Goal: Navigation & Orientation: Find specific page/section

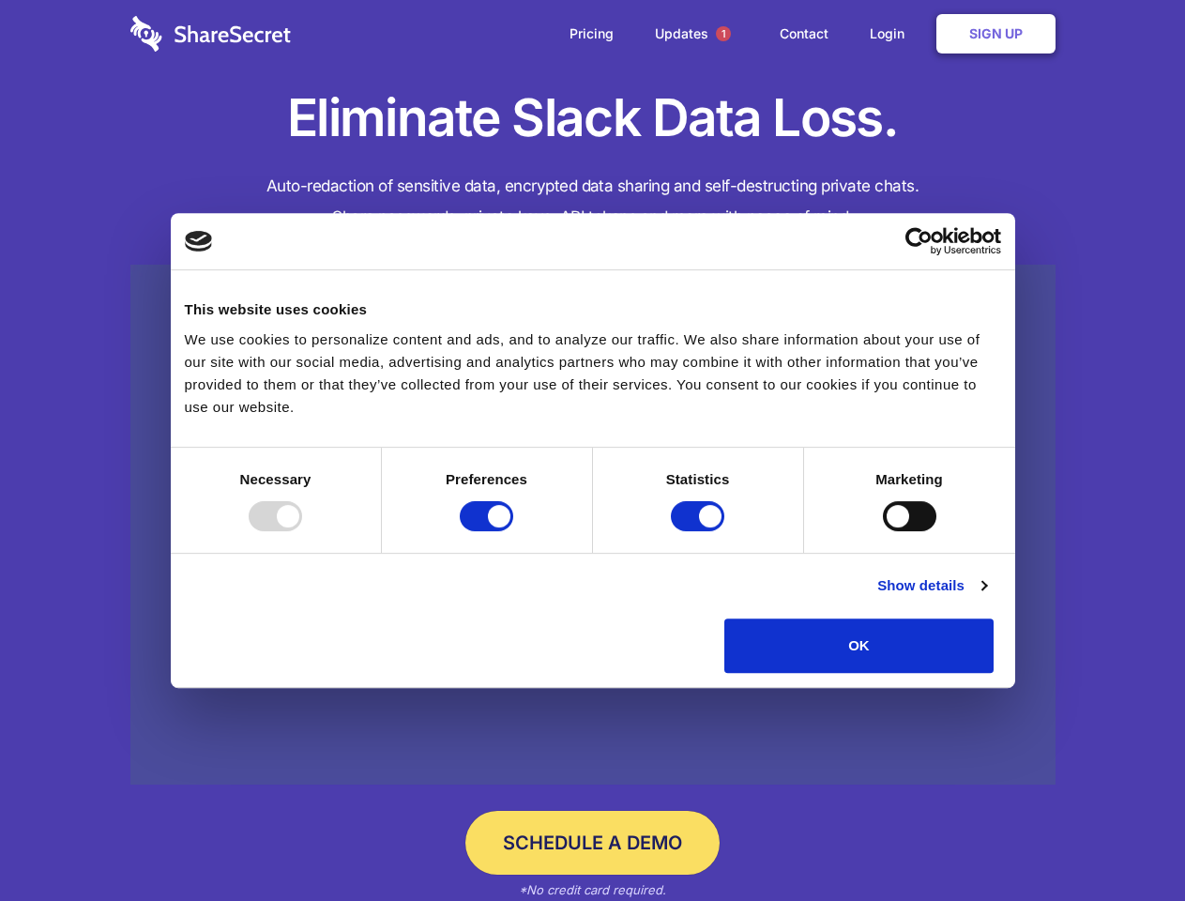
click at [302, 531] on div at bounding box center [275, 516] width 53 height 30
click at [513, 531] on input "Preferences" at bounding box center [486, 516] width 53 height 30
checkbox input "false"
click at [700, 531] on input "Statistics" at bounding box center [697, 516] width 53 height 30
checkbox input "false"
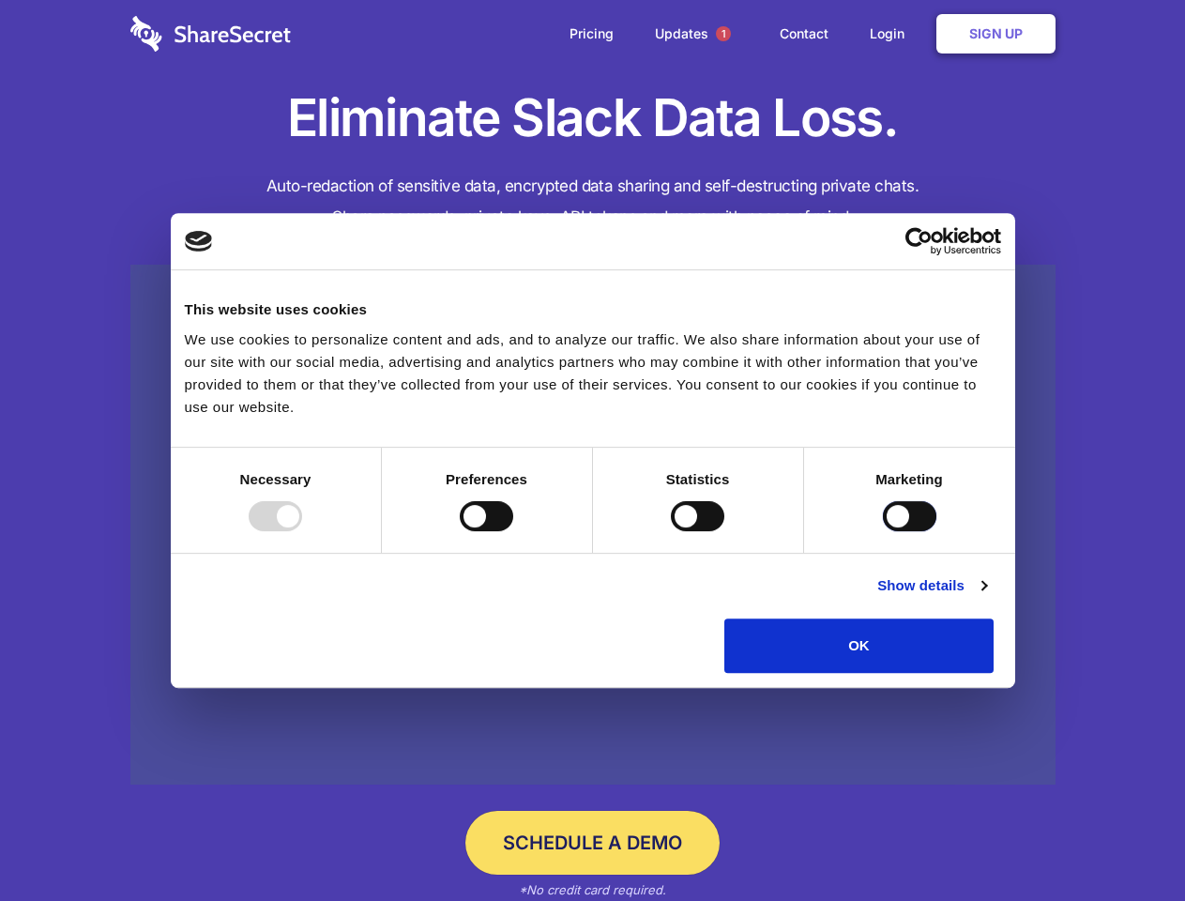
click at [883, 531] on input "Marketing" at bounding box center [909, 516] width 53 height 30
checkbox input "true"
click at [986, 597] on link "Show details" at bounding box center [931, 585] width 109 height 23
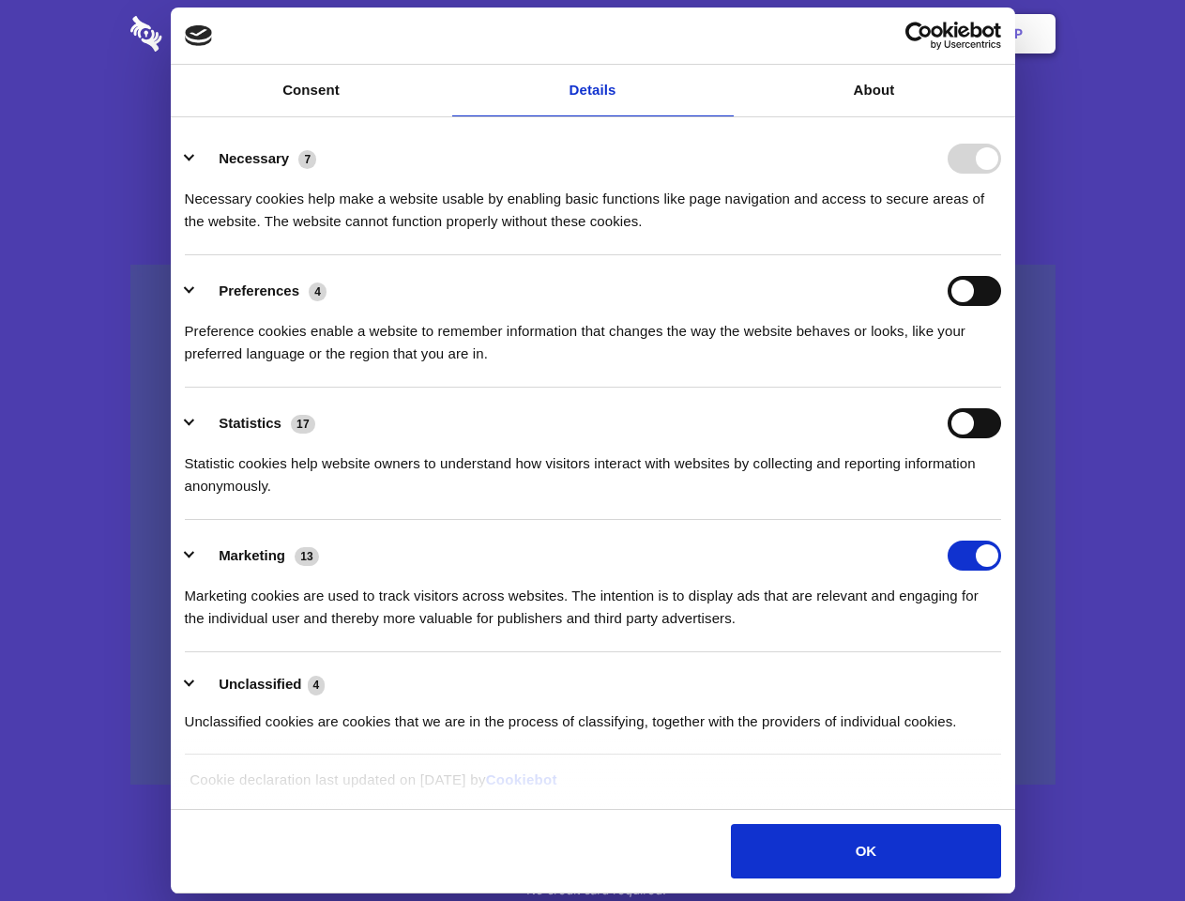
click at [1001, 233] on div "Necessary cookies help make a website usable by enabling basic functions like p…" at bounding box center [593, 203] width 816 height 59
click at [723, 34] on span "1" at bounding box center [723, 33] width 15 height 15
